Goal: Information Seeking & Learning: Learn about a topic

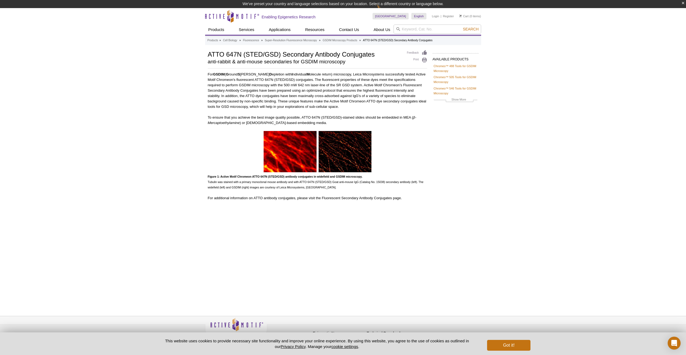
click at [344, 160] on img at bounding box center [318, 151] width 108 height 41
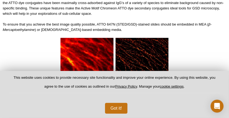
scroll to position [117, 0]
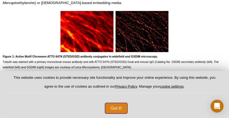
click at [116, 108] on button "Got it!" at bounding box center [116, 108] width 22 height 11
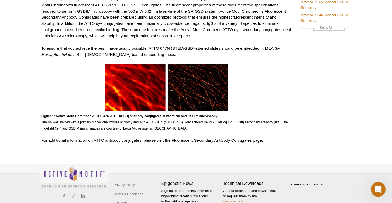
scroll to position [63, 0]
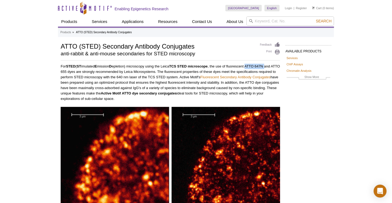
drag, startPoint x: 250, startPoint y: 65, endPoint x: 269, endPoint y: 66, distance: 18.6
click at [269, 66] on p "For STED ( ST imulated E mission D epletion) microscopy using the Leica TCS STE…" at bounding box center [170, 83] width 219 height 38
copy p "ATTO 647N"
